Goal: Transaction & Acquisition: Purchase product/service

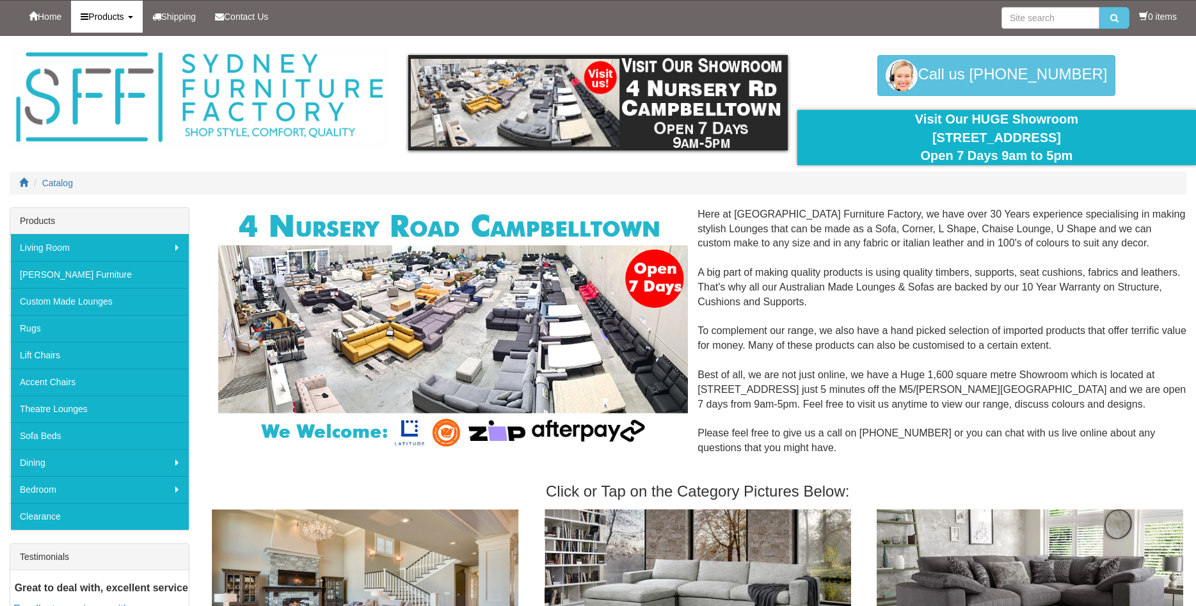
click at [124, 24] on link "Products" at bounding box center [106, 17] width 71 height 32
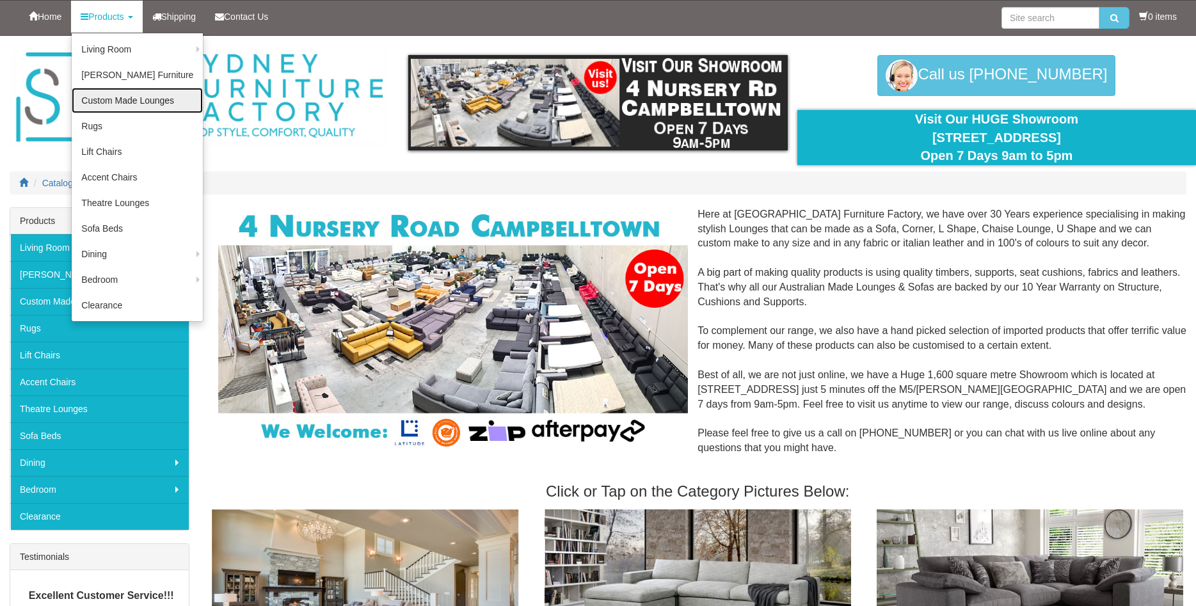
click at [138, 107] on link "Custom Made Lounges" at bounding box center [137, 101] width 131 height 26
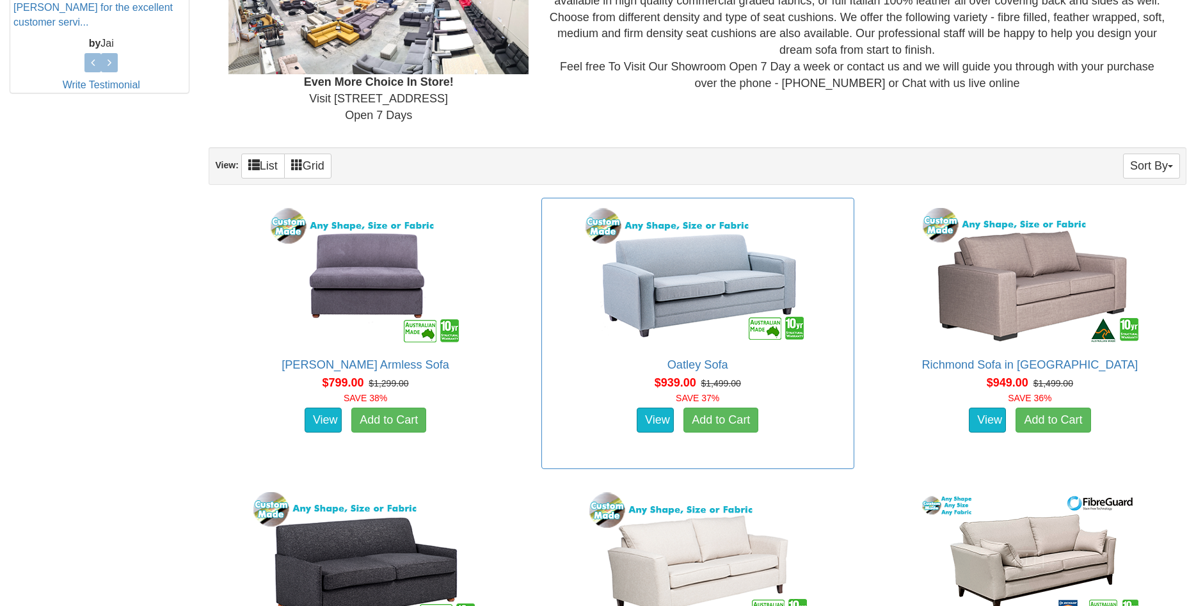
scroll to position [762, 0]
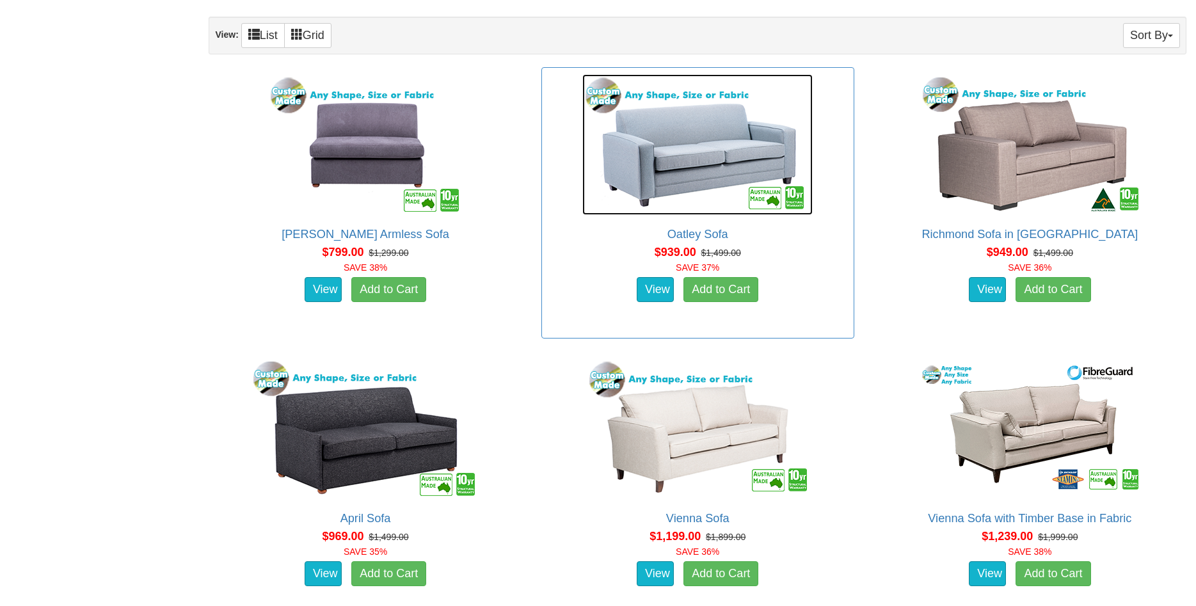
click at [676, 172] on img at bounding box center [697, 144] width 230 height 141
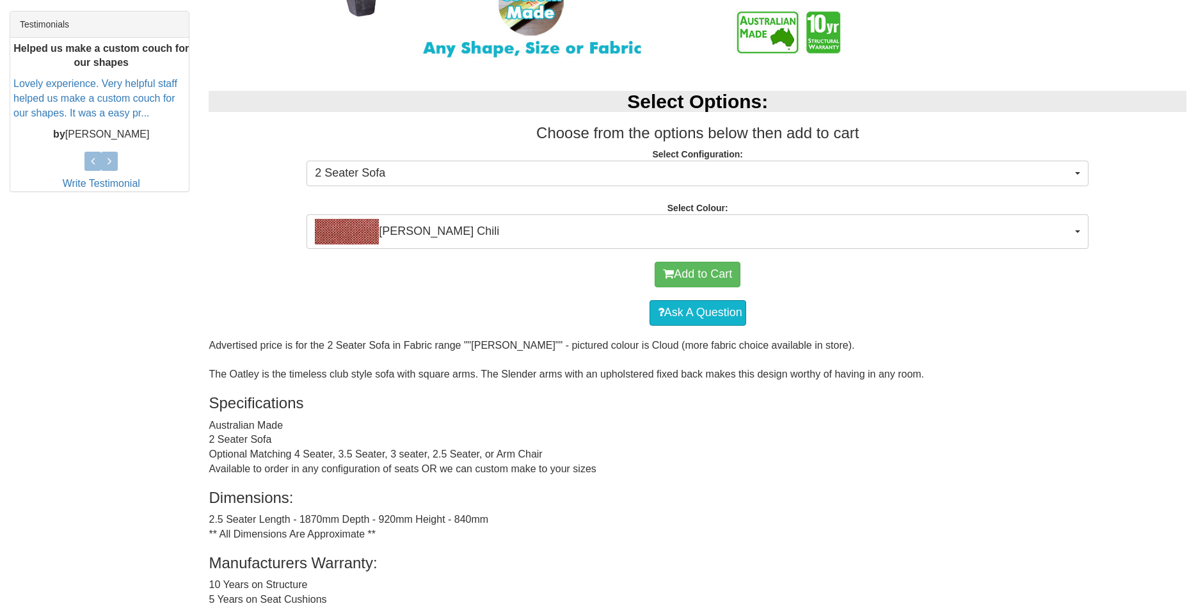
scroll to position [653, 0]
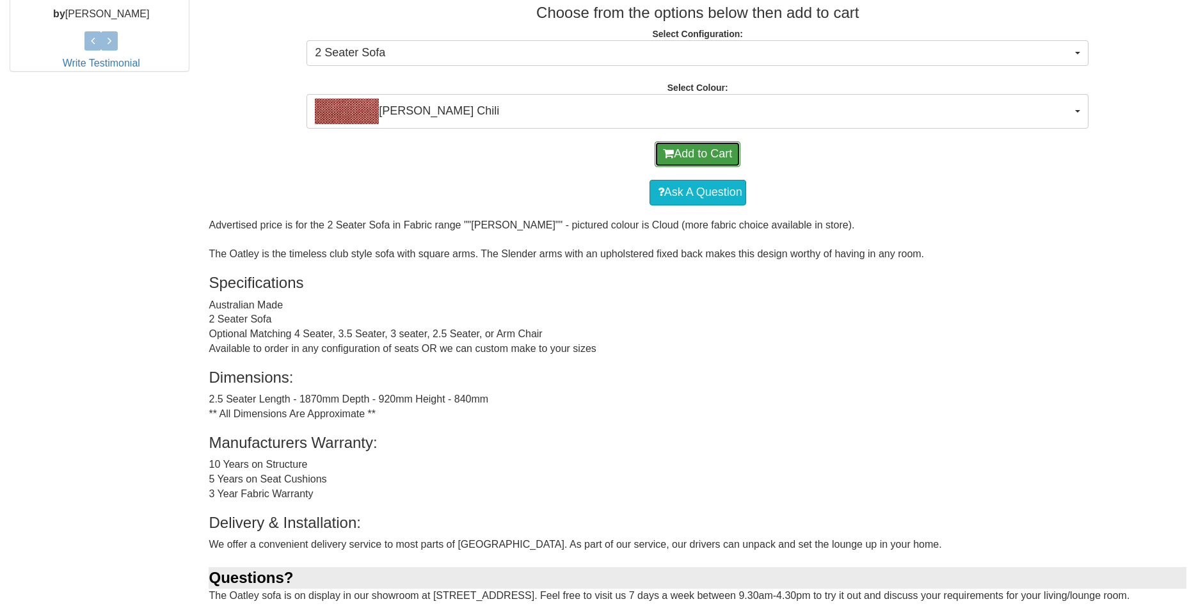
click at [703, 159] on button "Add to Cart" at bounding box center [698, 154] width 86 height 26
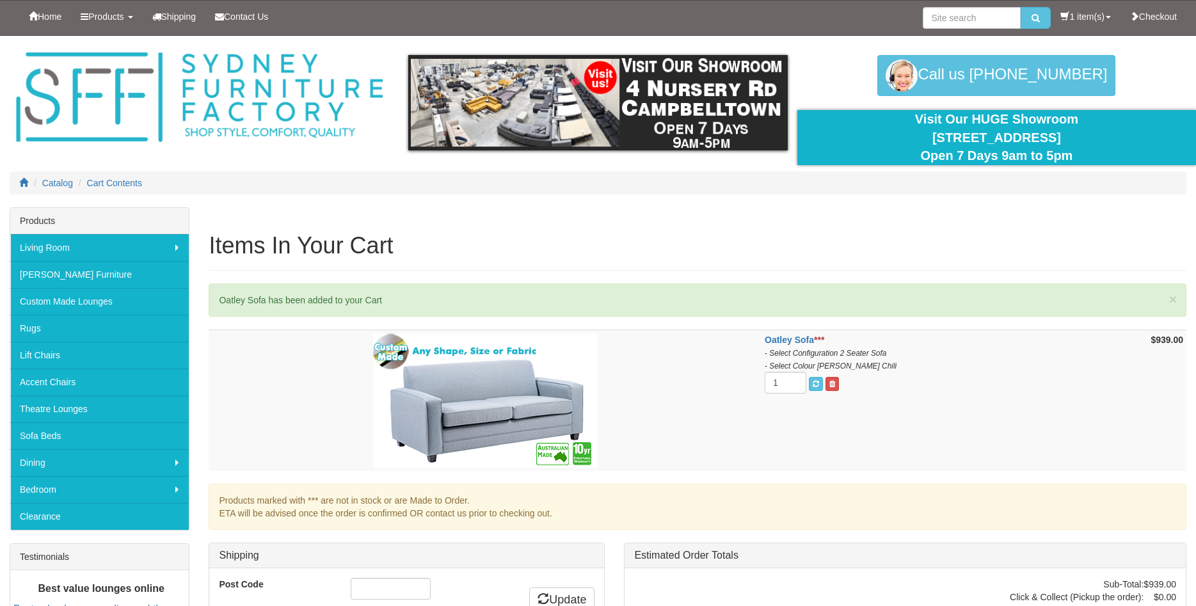
scroll to position [218, 0]
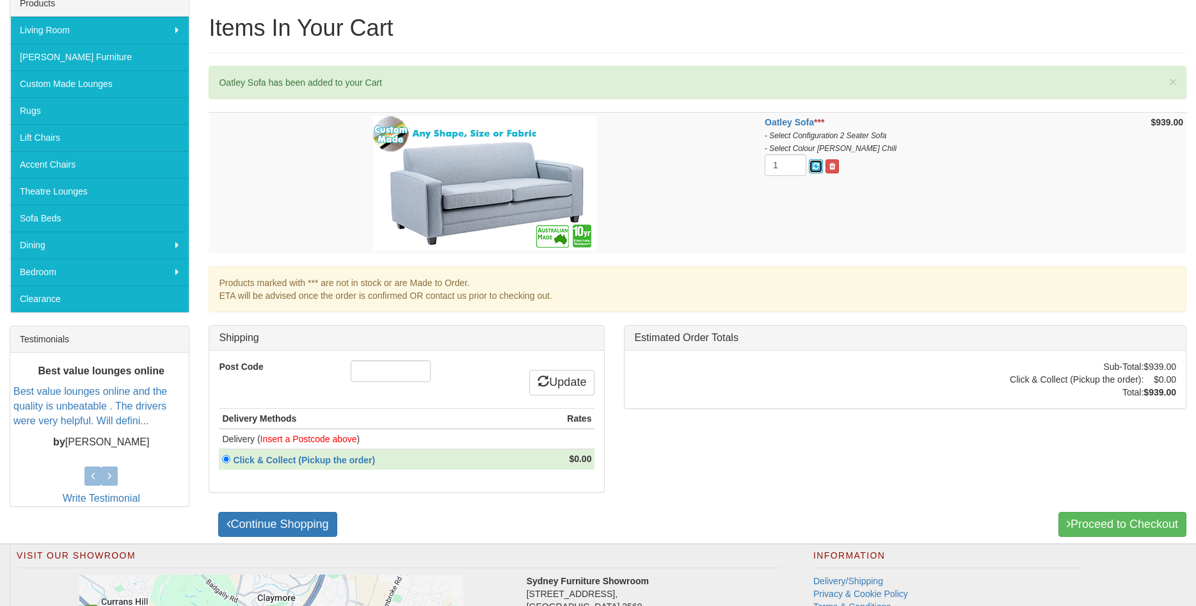
click at [819, 165] on span "submit" at bounding box center [816, 167] width 6 height 8
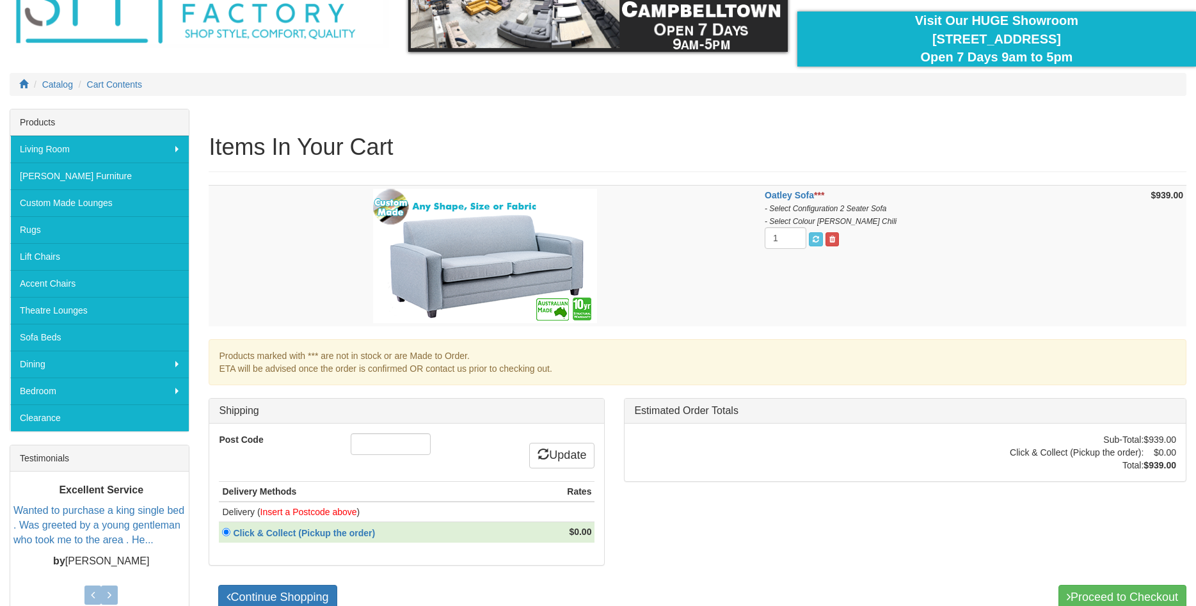
scroll to position [218, 0]
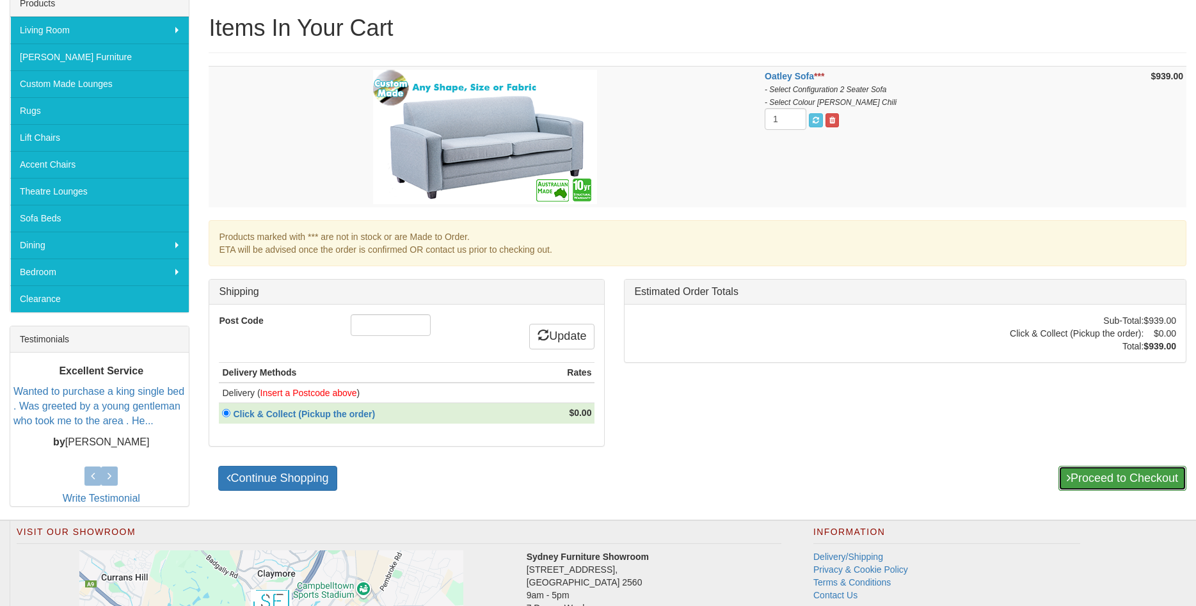
click at [1084, 474] on link "Proceed to Checkout" at bounding box center [1123, 479] width 128 height 26
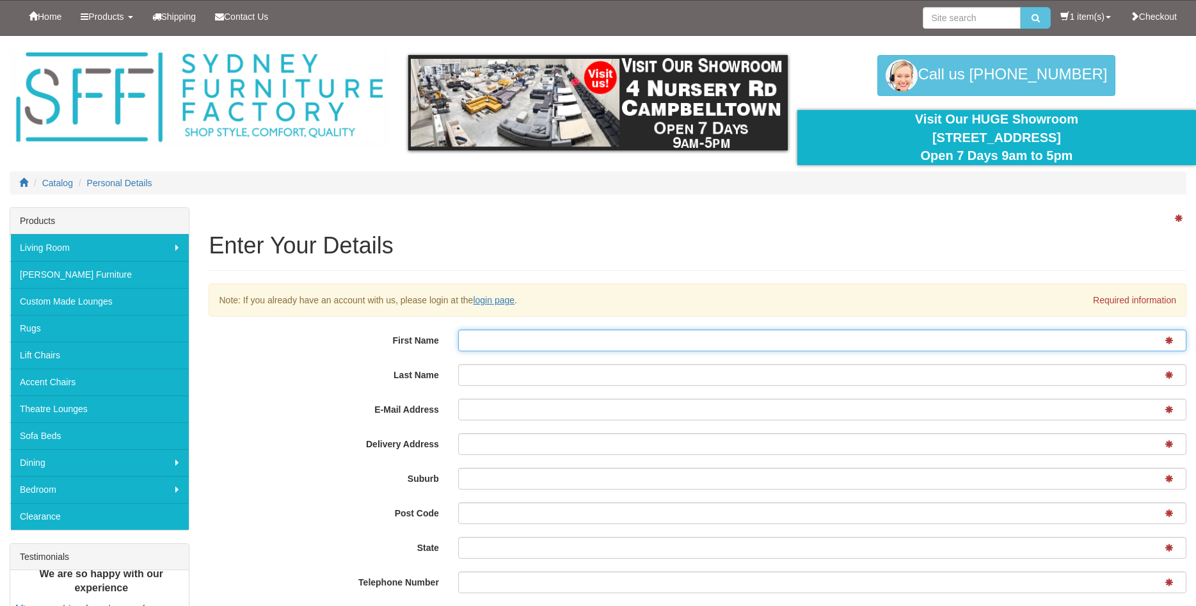
click at [650, 339] on input "First Name" at bounding box center [822, 341] width 728 height 22
type input "asdasd"
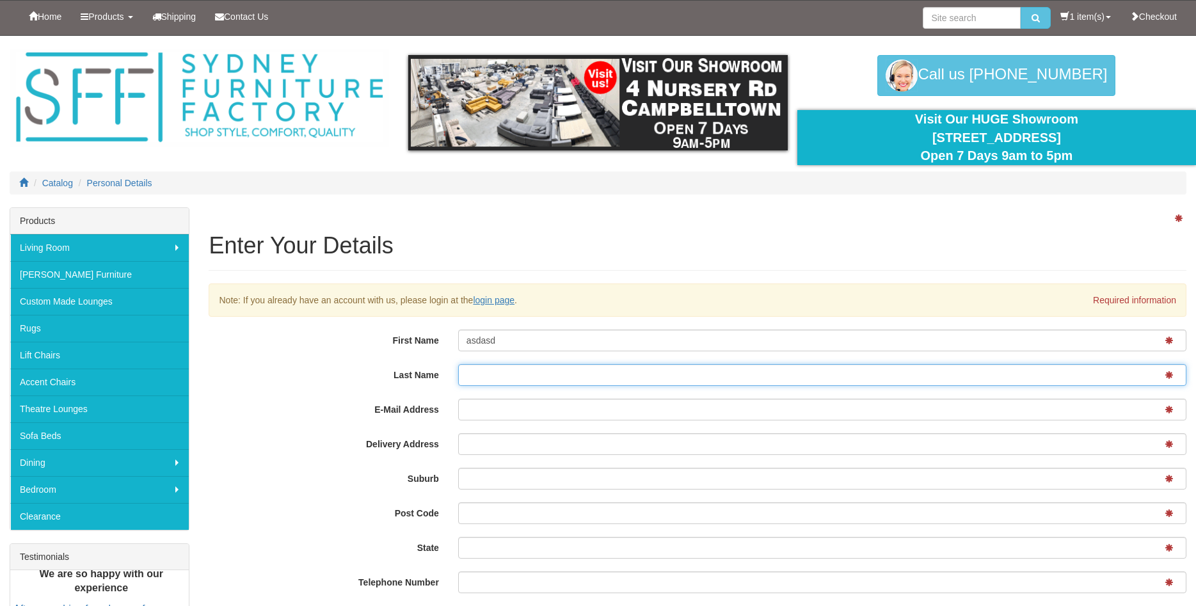
click at [620, 374] on input "Last Name" at bounding box center [822, 375] width 728 height 22
drag, startPoint x: 620, startPoint y: 374, endPoint x: 614, endPoint y: 383, distance: 10.7
click at [620, 374] on input "Last Name" at bounding box center [822, 375] width 728 height 22
type input "dasdasd"
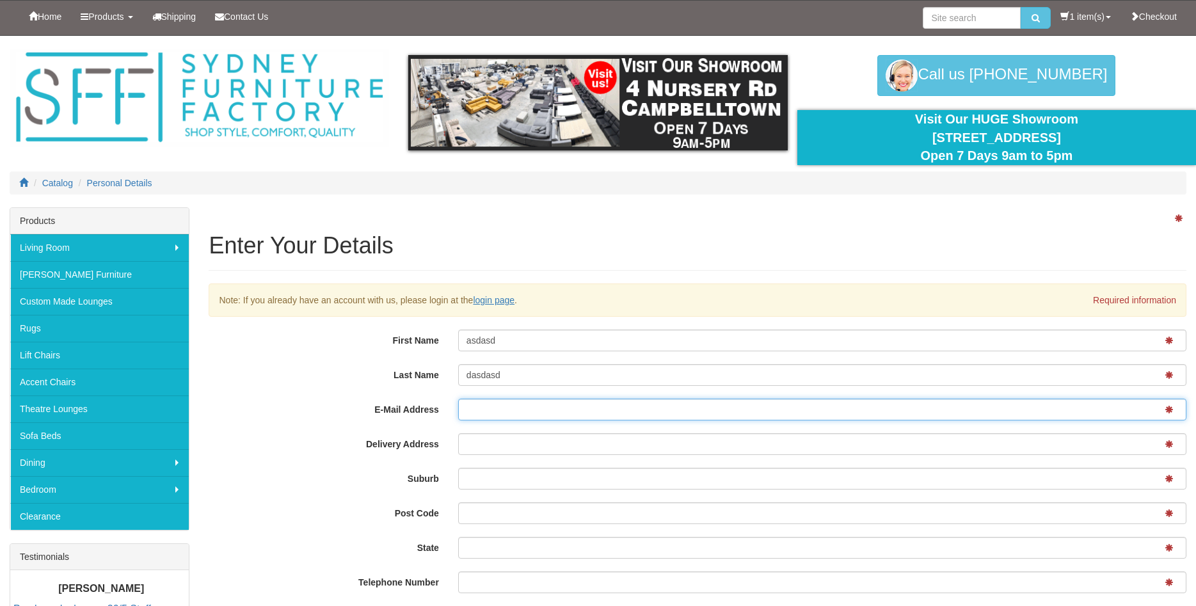
click at [589, 406] on input "E-Mail Address" at bounding box center [822, 410] width 728 height 22
type input "derakics@gmail.com"
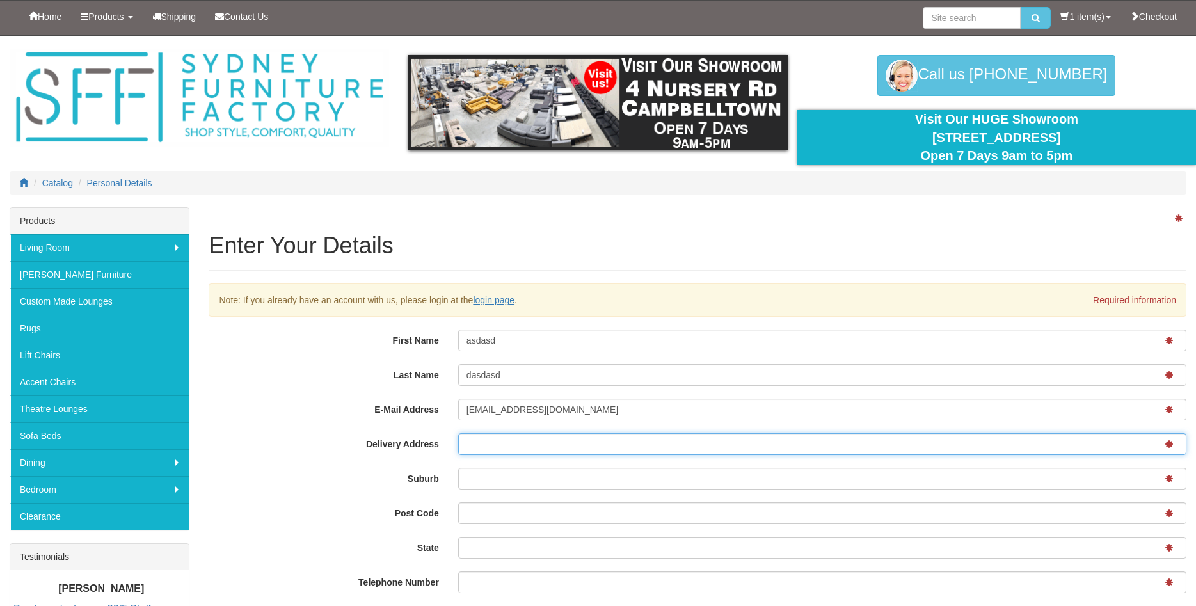
click at [572, 451] on input "Delivery Address" at bounding box center [822, 444] width 728 height 22
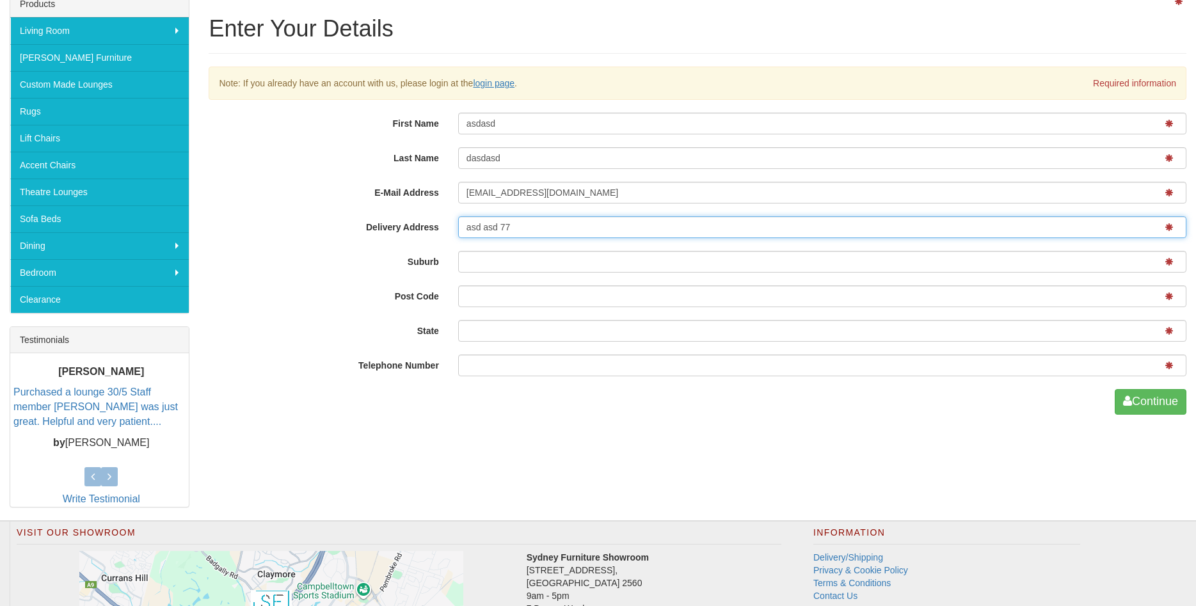
scroll to position [218, 0]
type input "asd asd 77"
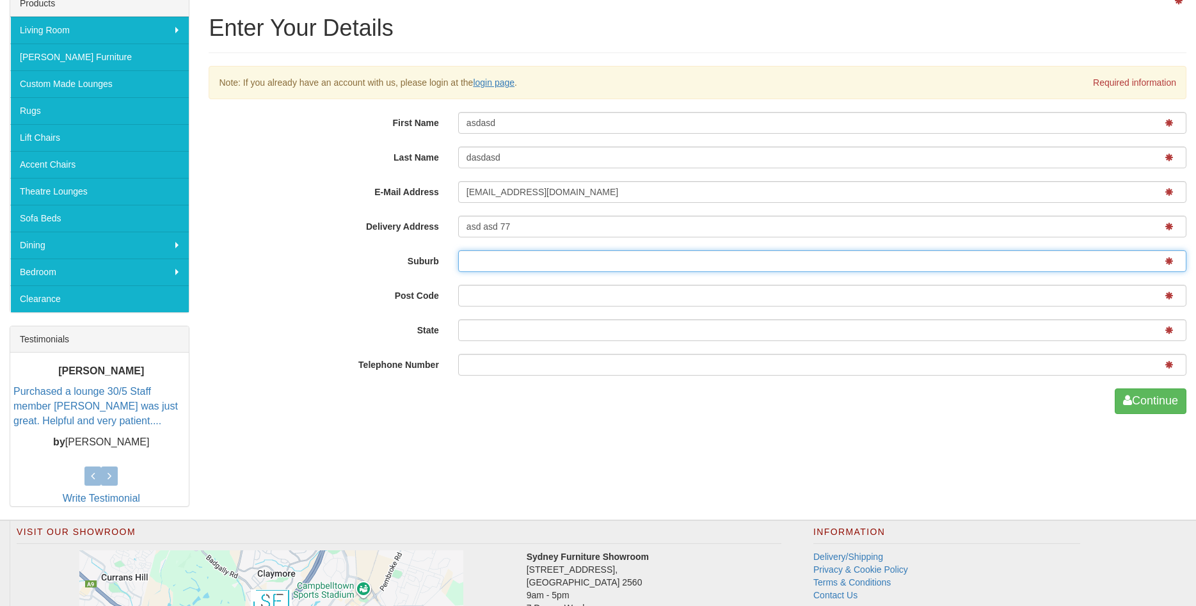
click at [532, 267] on input "Suburb" at bounding box center [822, 261] width 728 height 22
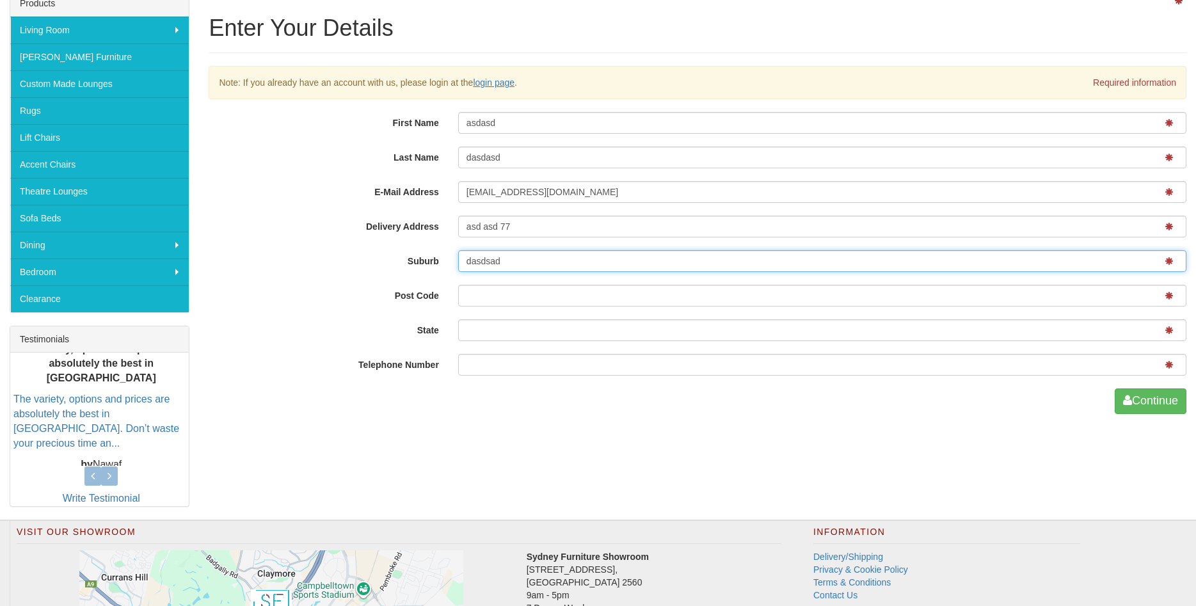
type input "dasdsad"
click at [540, 287] on input "Post Code" at bounding box center [822, 296] width 728 height 22
click at [540, 288] on input "Post Code" at bounding box center [822, 296] width 728 height 22
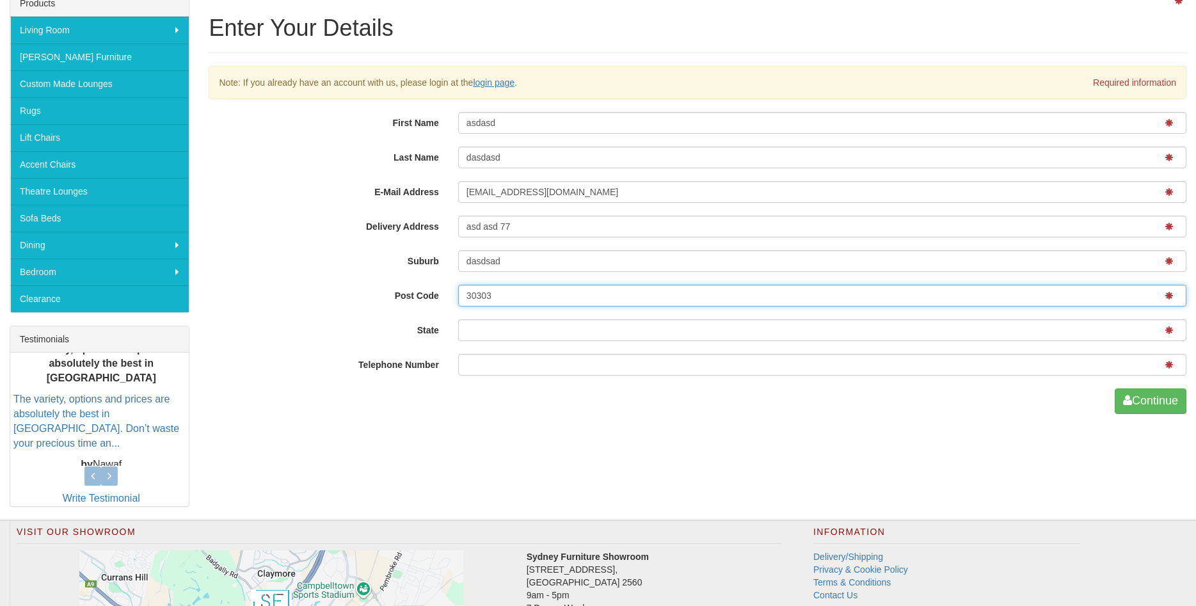
type input "30303"
click at [541, 322] on input "State" at bounding box center [822, 330] width 728 height 22
type input "GA"
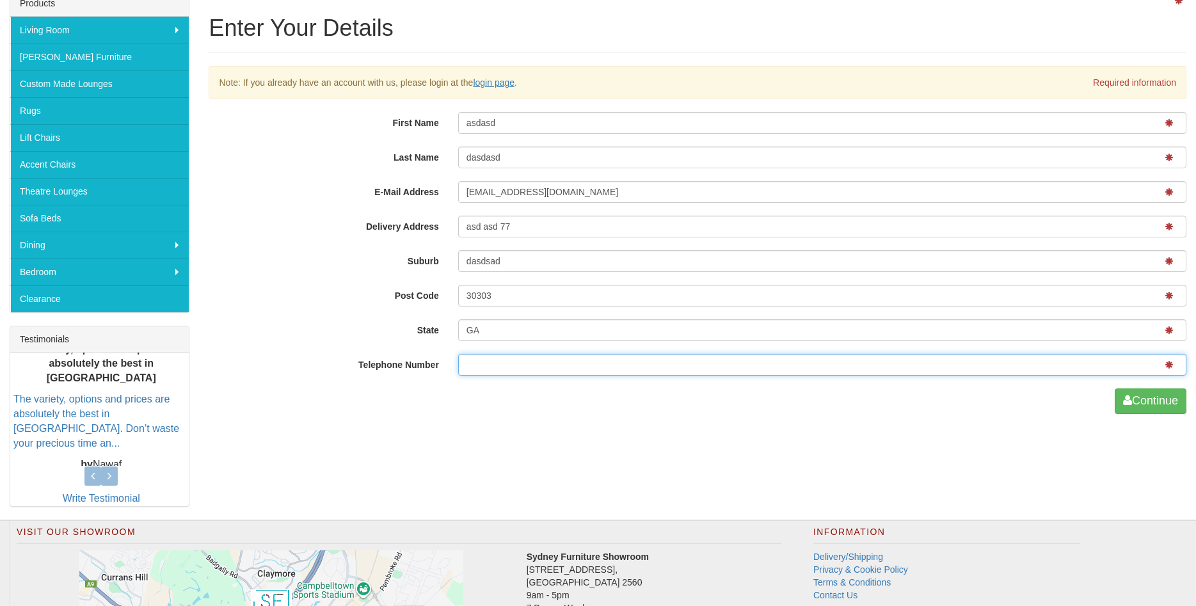
click at [536, 362] on input "Telephone Number" at bounding box center [822, 365] width 728 height 22
type input "7567567567"
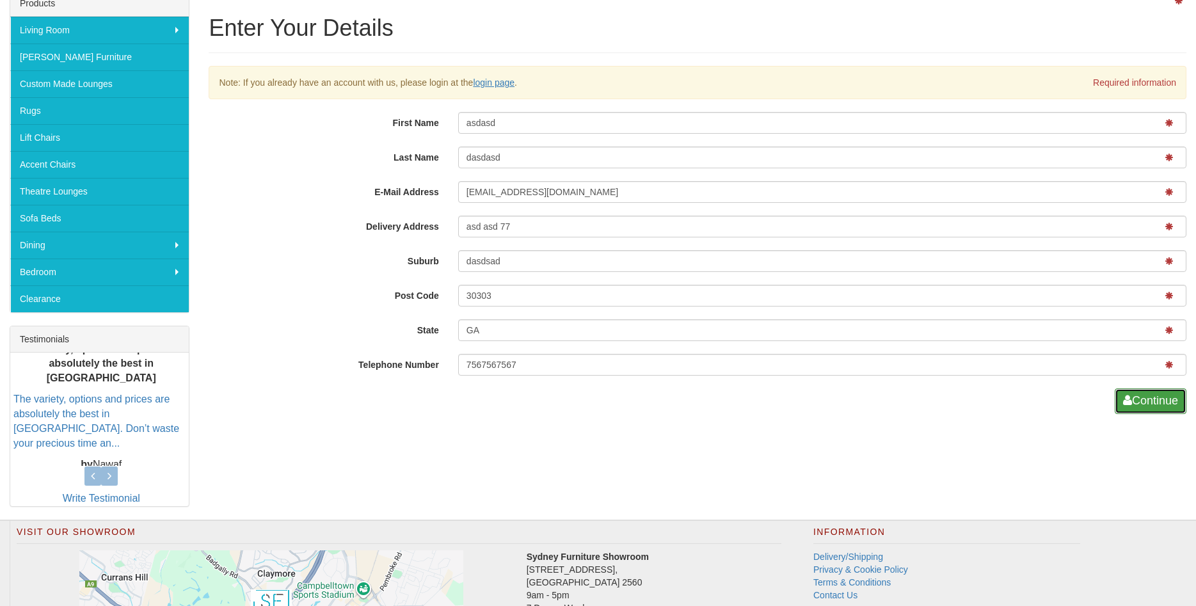
click at [1135, 404] on button "Continue" at bounding box center [1151, 402] width 72 height 26
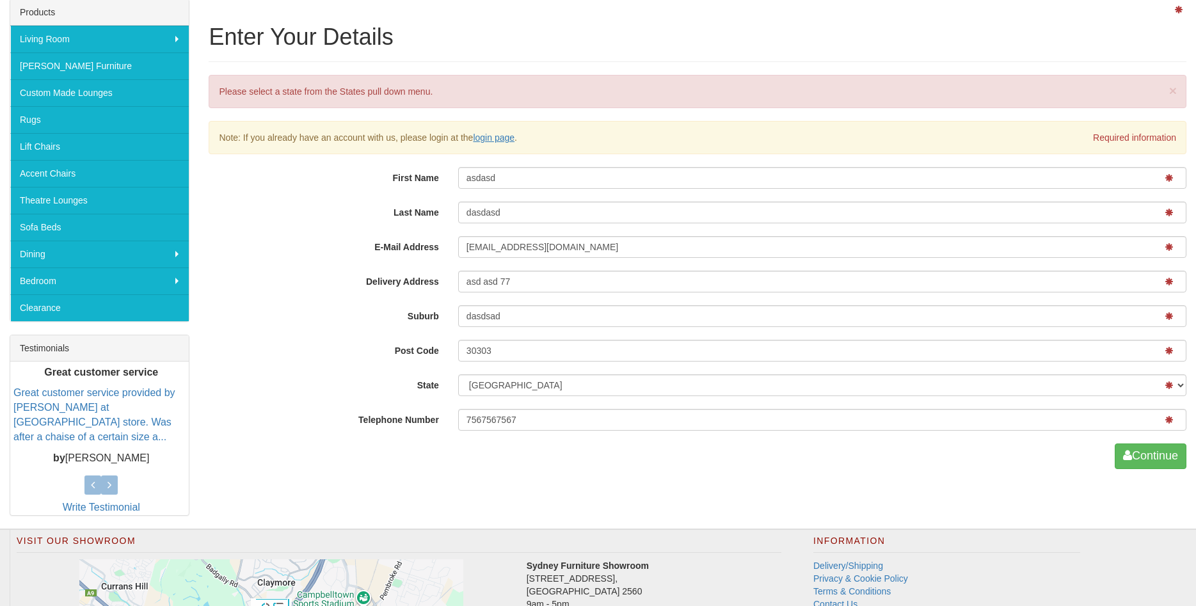
scroll to position [218, 0]
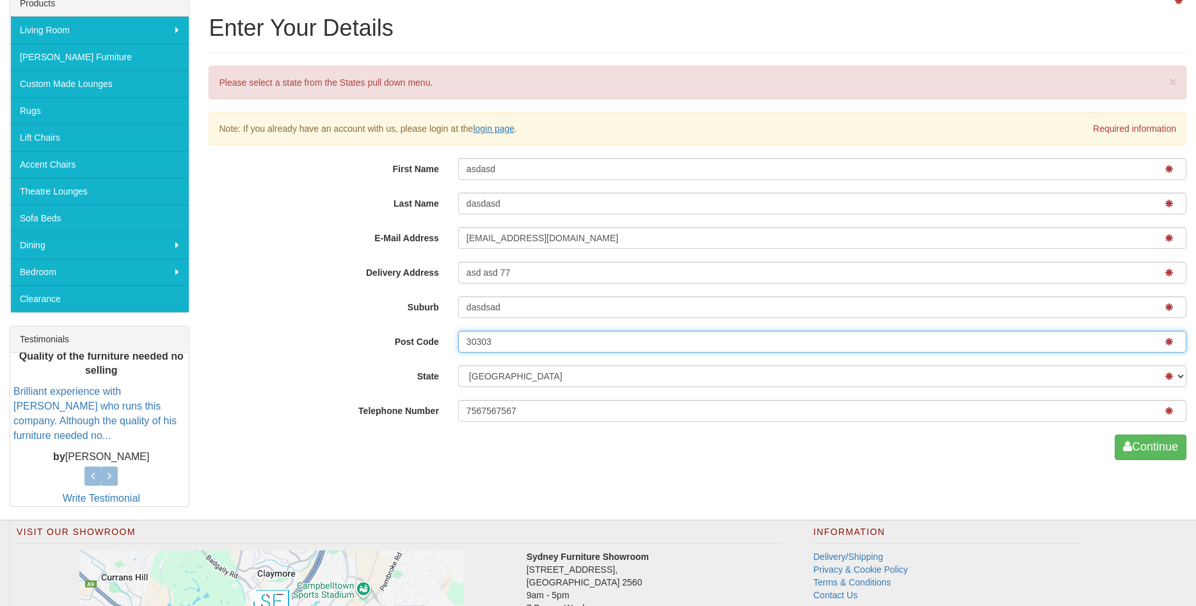
click at [529, 348] on input "30303" at bounding box center [822, 342] width 728 height 22
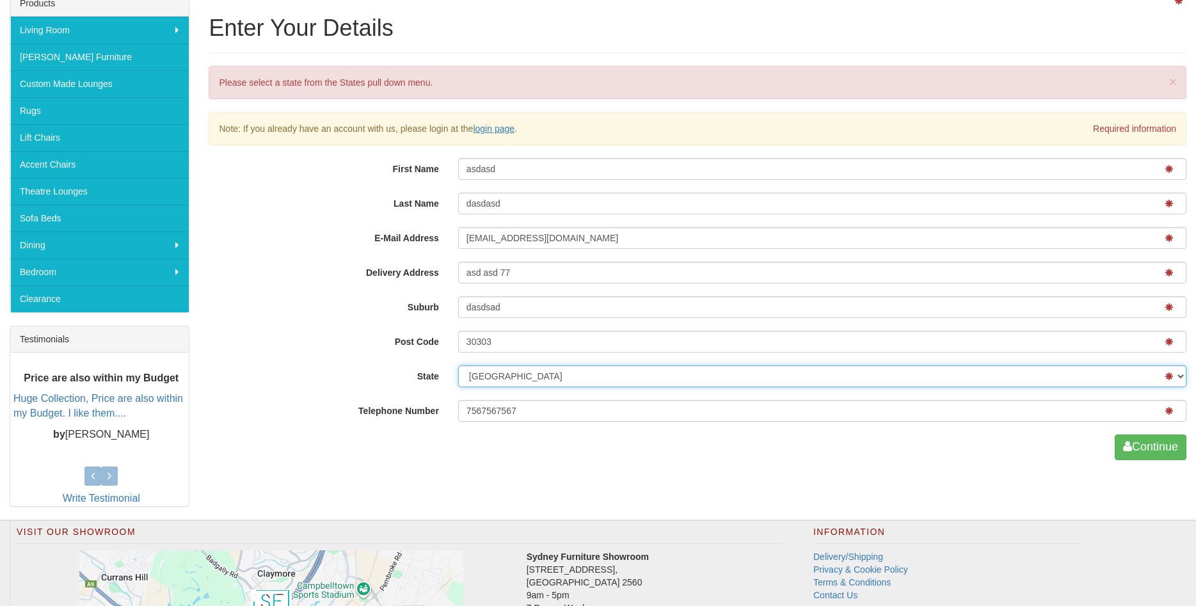
click at [458, 365] on select "New South Wales" at bounding box center [822, 376] width 728 height 22
click at [521, 376] on select "New South Wales" at bounding box center [822, 376] width 728 height 22
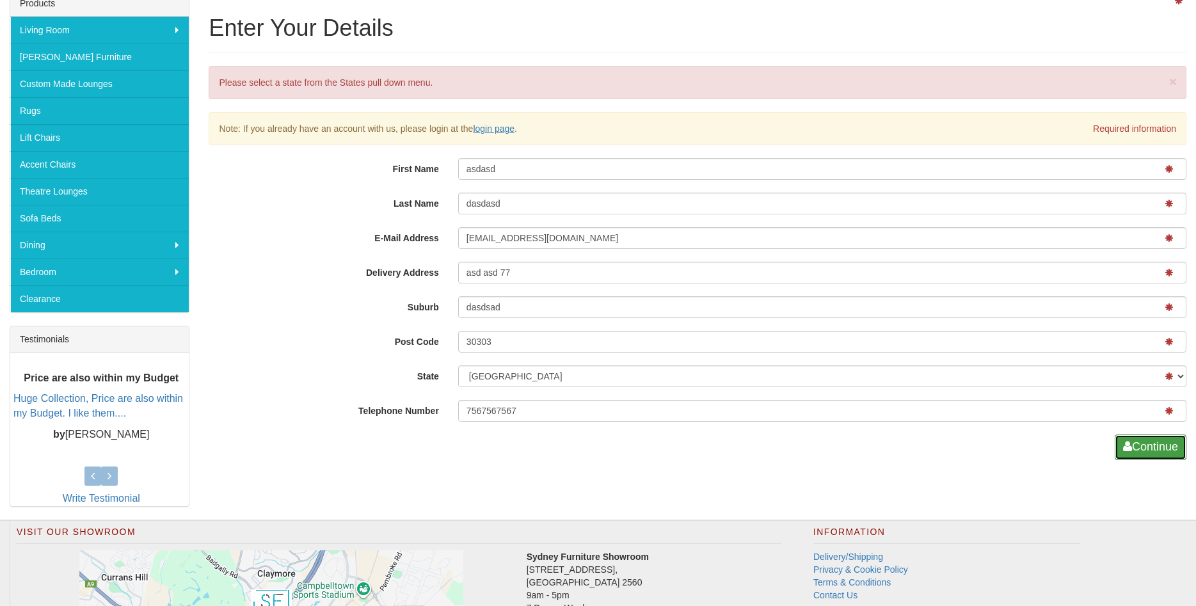
click at [1118, 441] on button "Continue" at bounding box center [1151, 448] width 72 height 26
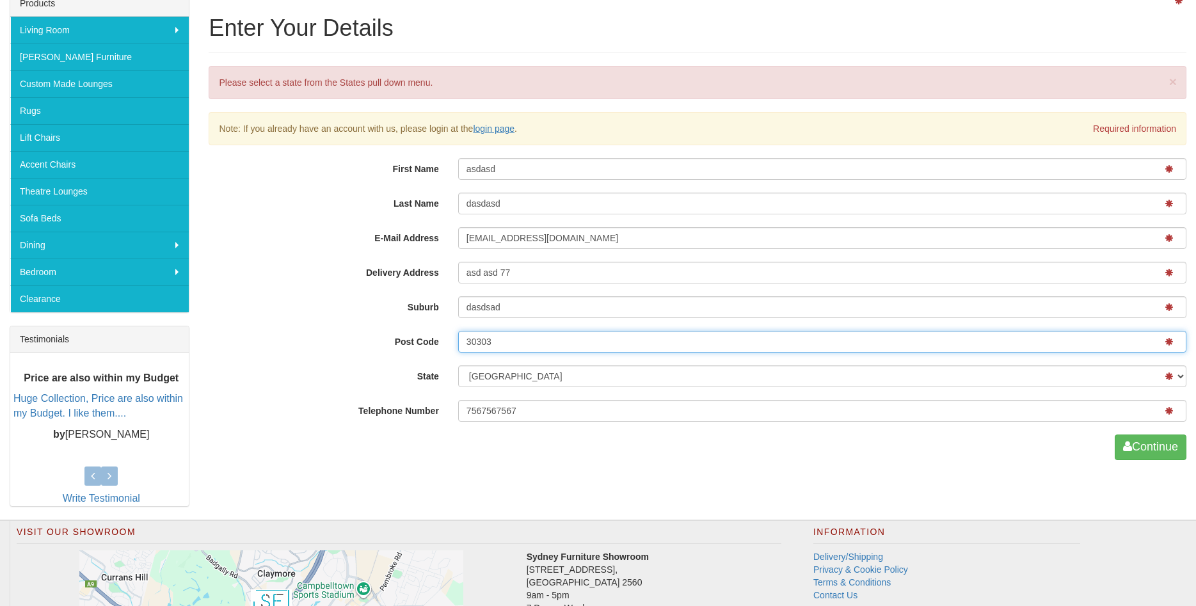
drag, startPoint x: 598, startPoint y: 349, endPoint x: 356, endPoint y: 321, distance: 243.6
click at [458, 331] on input "30303" at bounding box center [822, 342] width 728 height 22
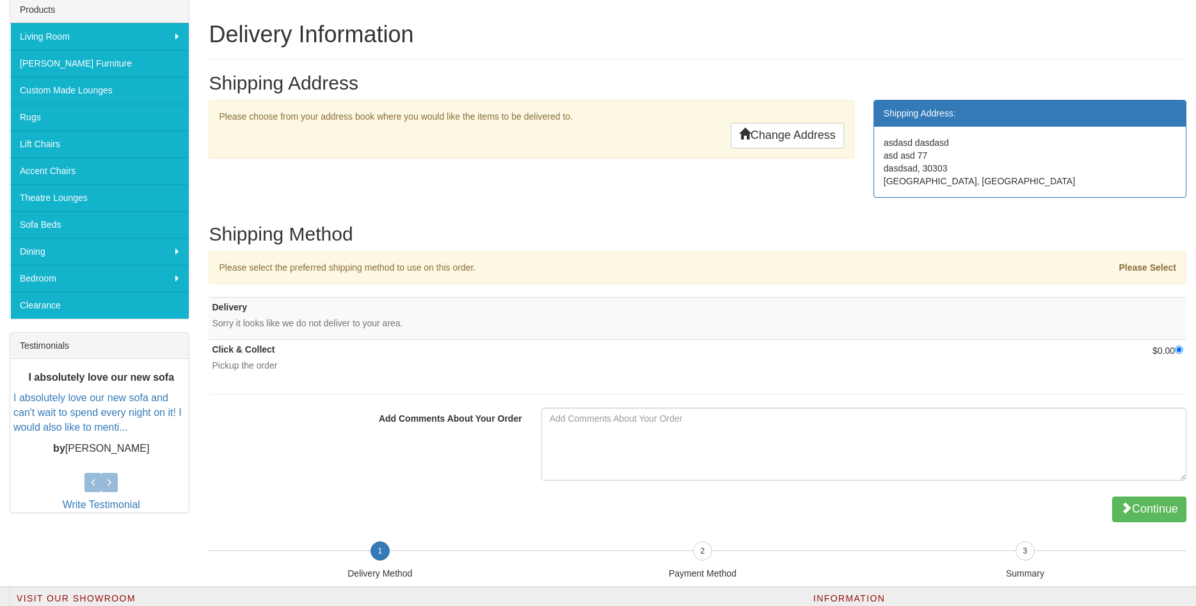
scroll to position [218, 0]
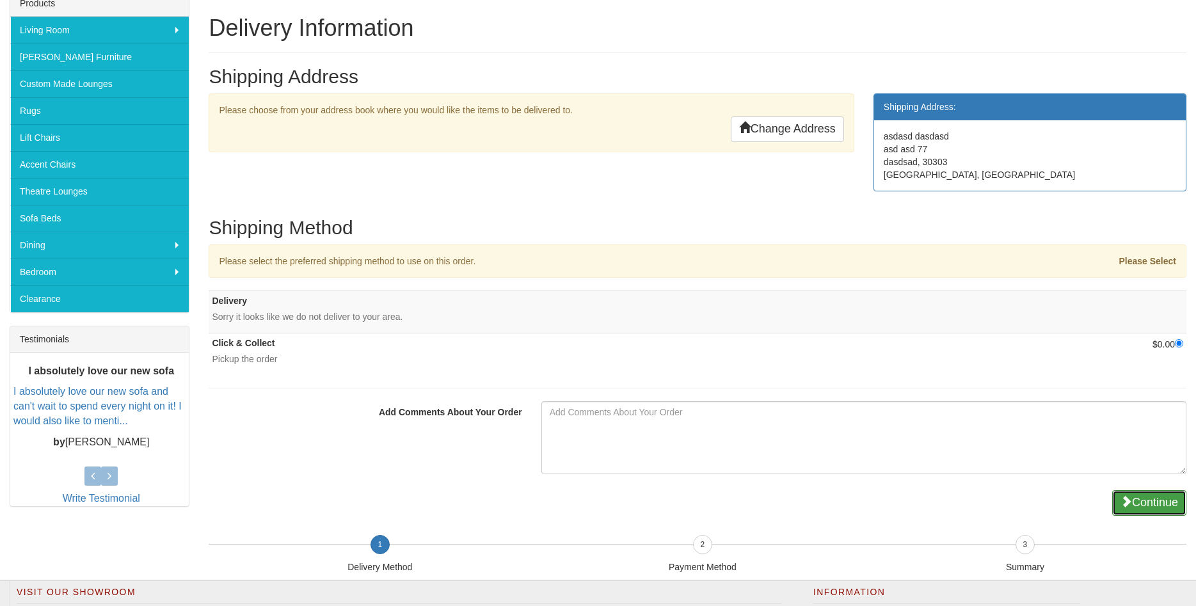
click at [1141, 504] on button "Continue" at bounding box center [1149, 503] width 74 height 26
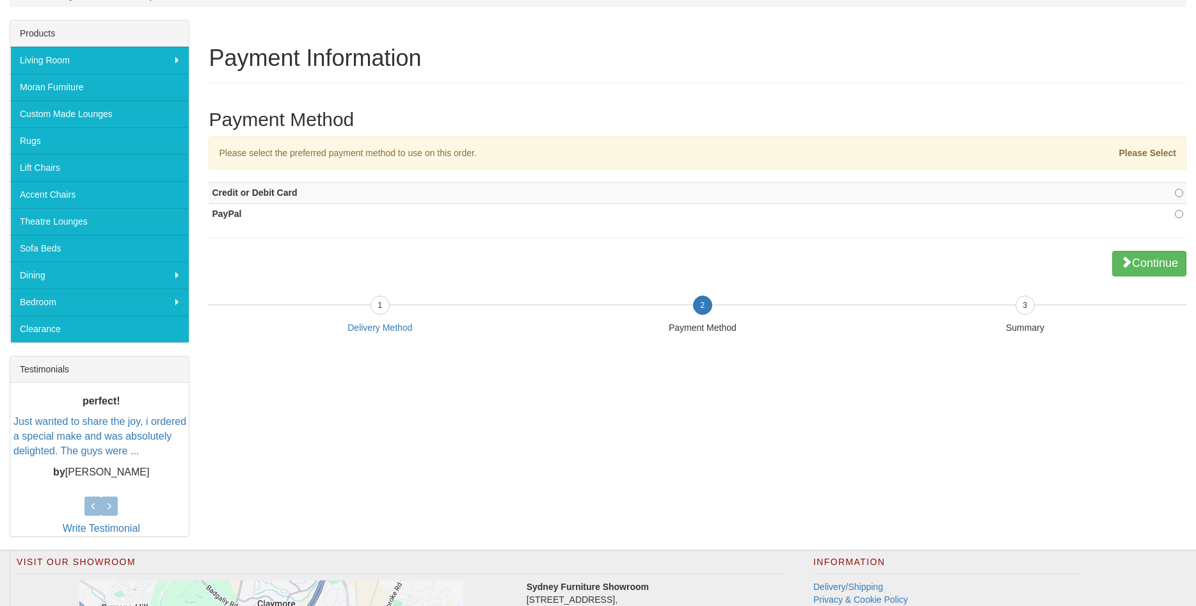
scroll to position [60, 0]
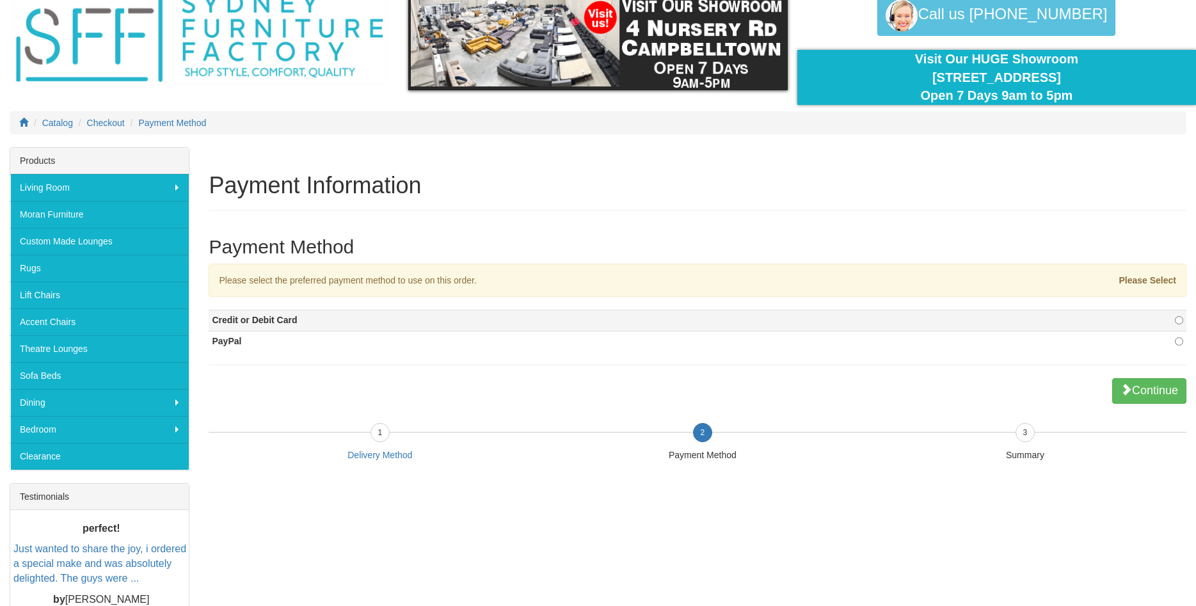
click at [281, 321] on strong "Credit or Debit Card" at bounding box center [254, 320] width 85 height 10
radio input "true"
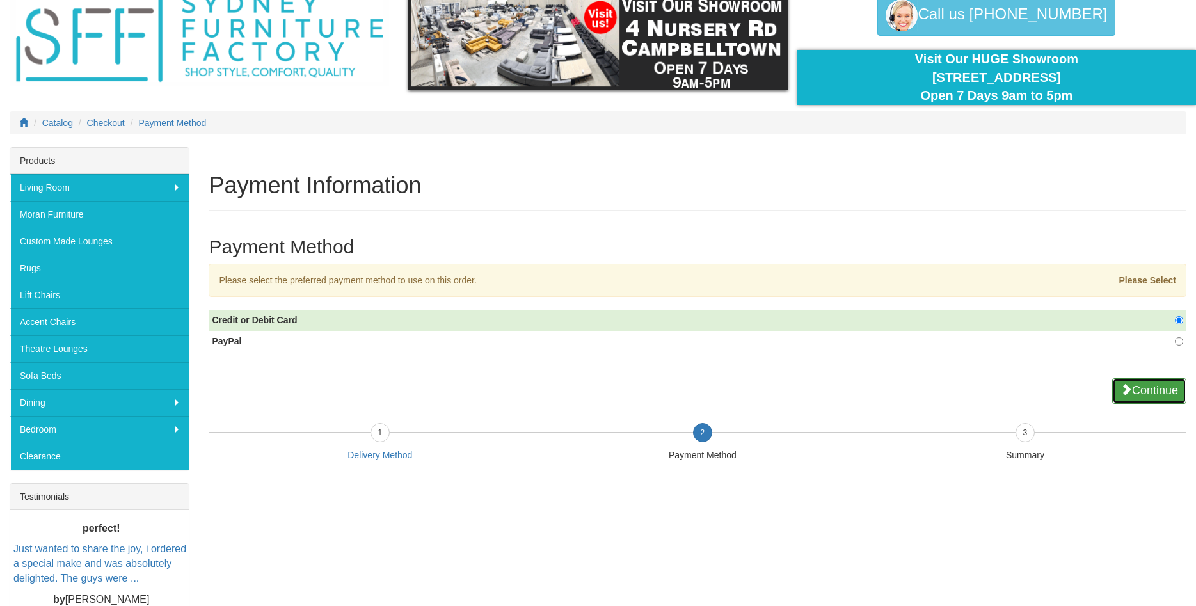
click at [1155, 380] on button "Continue" at bounding box center [1149, 391] width 74 height 26
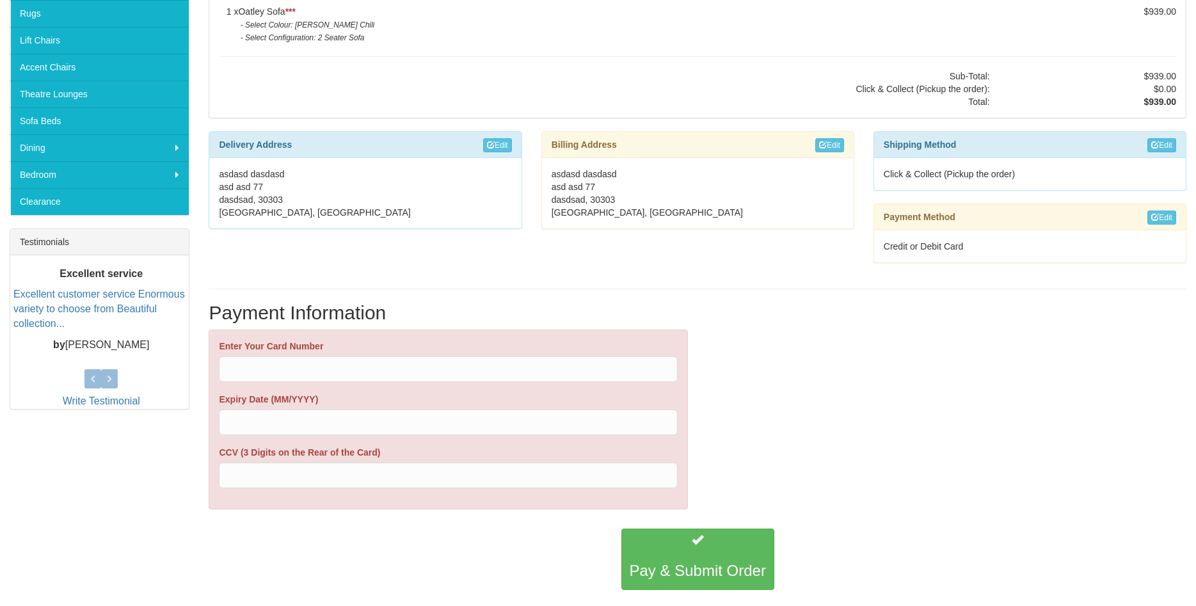
scroll to position [326, 0]
